Goal: Find contact information: Find contact information

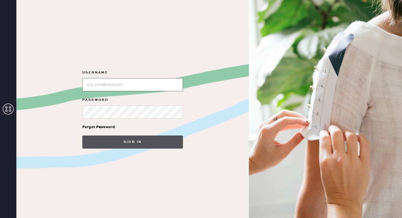
type input "reformationnorthpark"
click at [100, 144] on button "Sign in" at bounding box center [132, 142] width 101 height 13
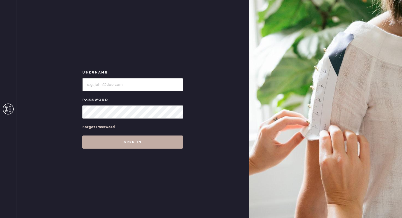
type input "reformationnorthpark"
click at [112, 140] on button "Sign in" at bounding box center [132, 142] width 101 height 13
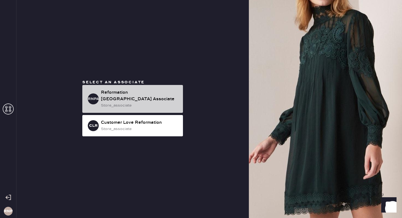
click at [123, 103] on div "store_associate" at bounding box center [140, 106] width 78 height 6
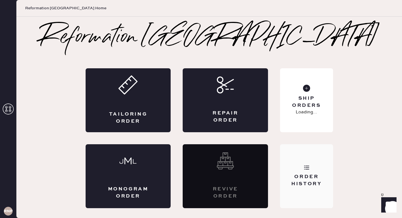
click at [315, 158] on div "Order History" at bounding box center [306, 176] width 53 height 64
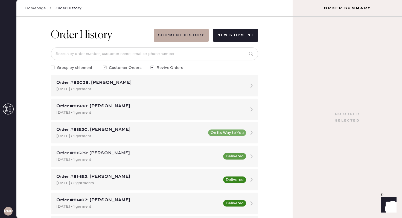
click at [202, 157] on div "08/09/2025 • 1 garment" at bounding box center [138, 160] width 164 height 6
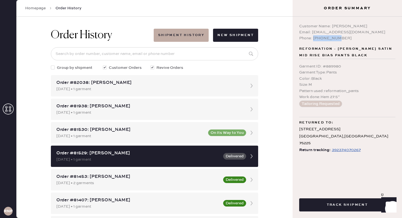
drag, startPoint x: 345, startPoint y: 39, endPoint x: 314, endPoint y: 40, distance: 30.9
click at [314, 40] on div "Phone: 8583822868" at bounding box center [347, 38] width 96 height 6
copy div "8583822868"
